Goal: Information Seeking & Learning: Learn about a topic

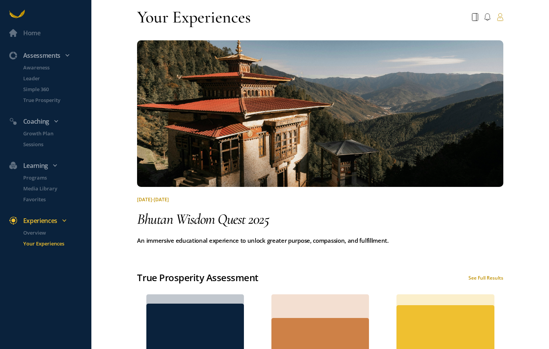
click at [502, 17] on icon at bounding box center [500, 17] width 7 height 8
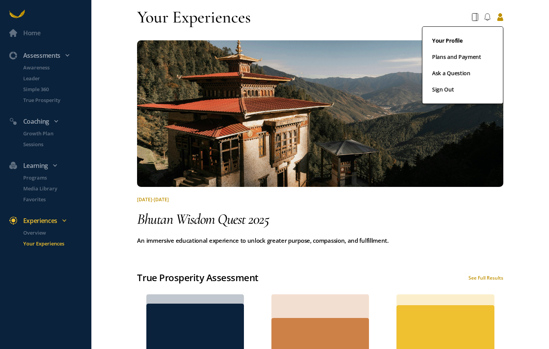
click at [439, 39] on link "Your Profile" at bounding box center [462, 44] width 61 height 16
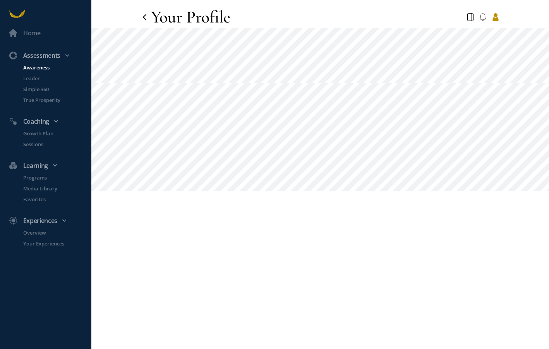
click at [33, 67] on p "Awareness" at bounding box center [56, 68] width 67 height 8
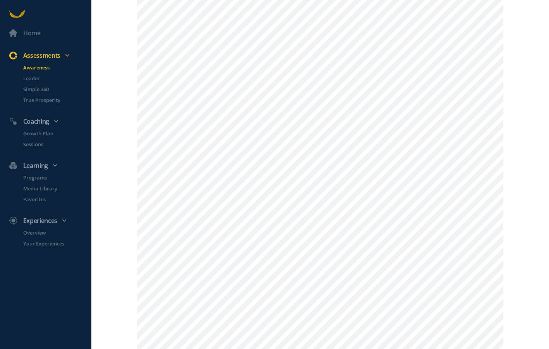
click at [32, 73] on li "Awareness" at bounding box center [52, 69] width 77 height 11
click at [31, 77] on p "Leader" at bounding box center [56, 78] width 67 height 8
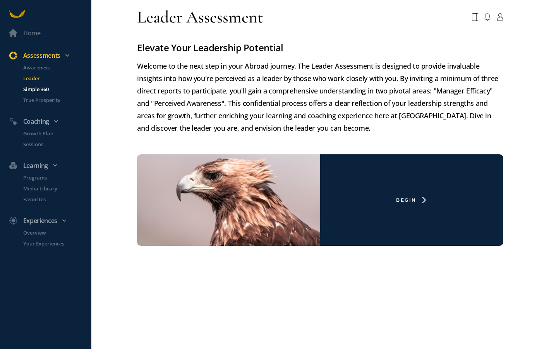
click at [32, 88] on p "Simple 360" at bounding box center [56, 89] width 67 height 8
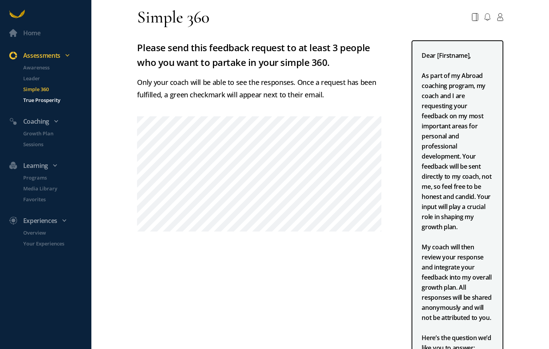
click at [34, 99] on p "True Prosperity" at bounding box center [56, 100] width 67 height 8
